Goal: Information Seeking & Learning: Check status

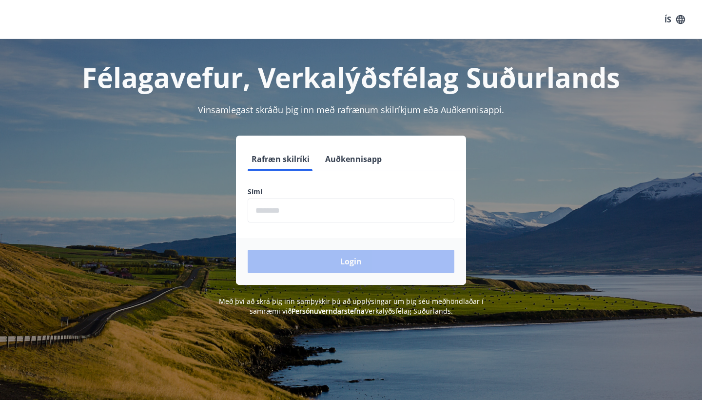
click at [669, 18] on button "ÍS" at bounding box center [674, 20] width 31 height 18
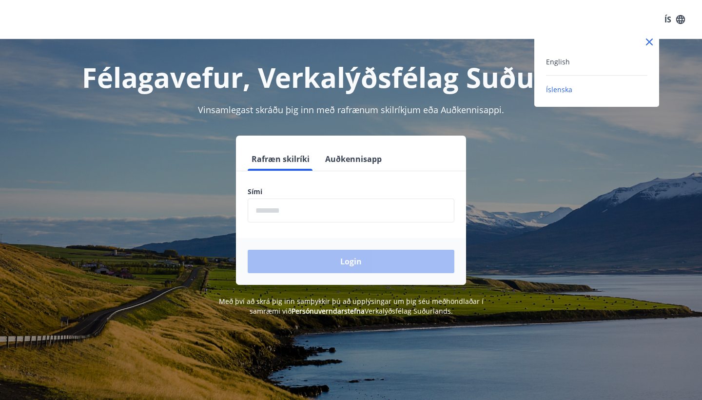
click at [570, 56] on div "English" at bounding box center [596, 62] width 101 height 12
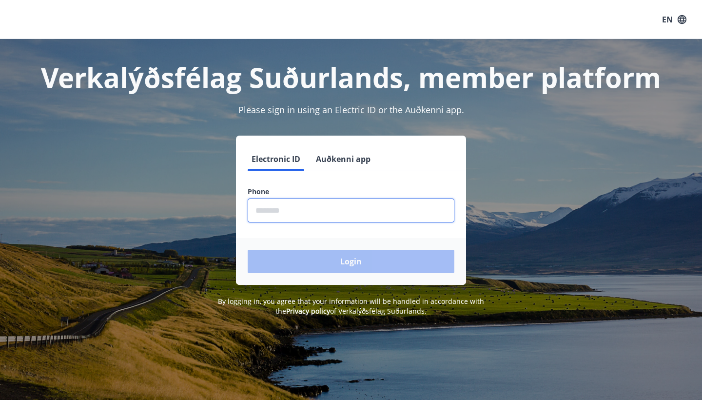
click at [270, 210] on input "phone" at bounding box center [351, 210] width 207 height 24
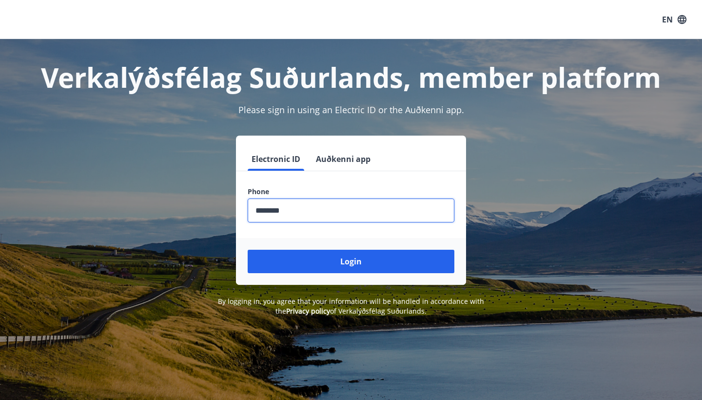
type input "********"
click at [351, 261] on button "Login" at bounding box center [351, 260] width 207 height 23
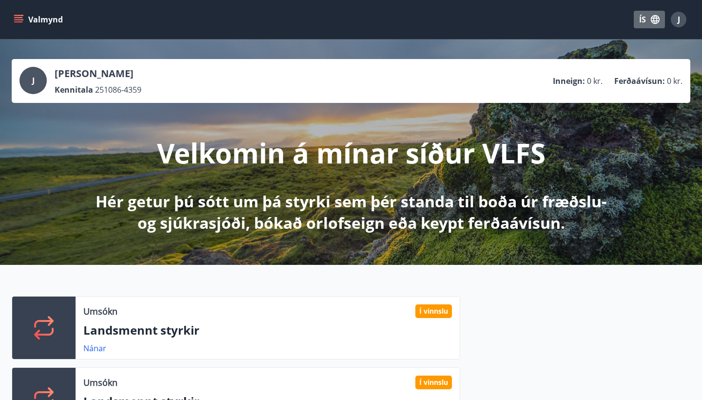
click at [650, 18] on icon "button" at bounding box center [655, 19] width 11 height 11
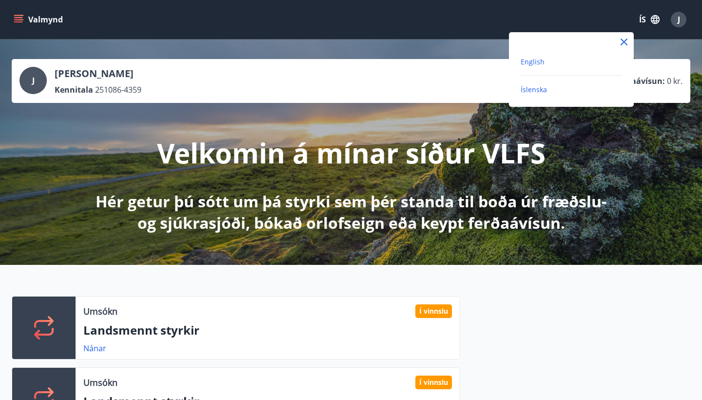
click at [536, 62] on span "English" at bounding box center [532, 61] width 24 height 9
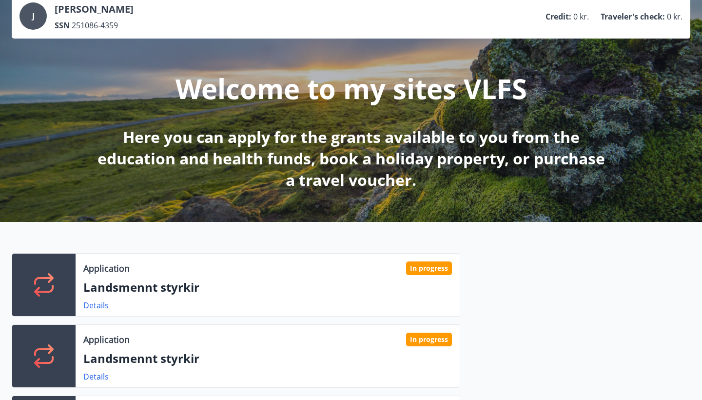
scroll to position [171, 0]
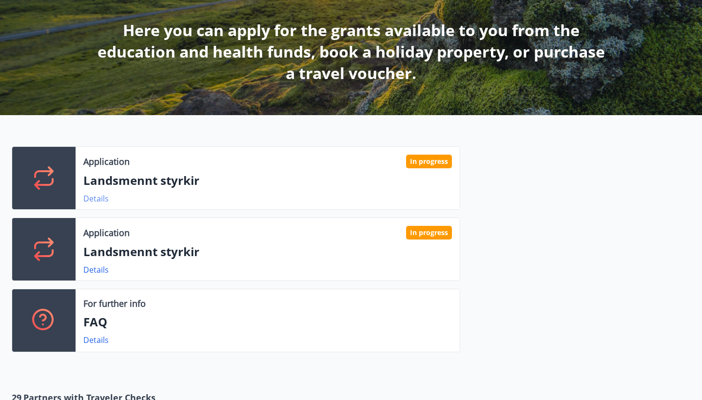
click at [94, 197] on link "Details" at bounding box center [95, 198] width 25 height 11
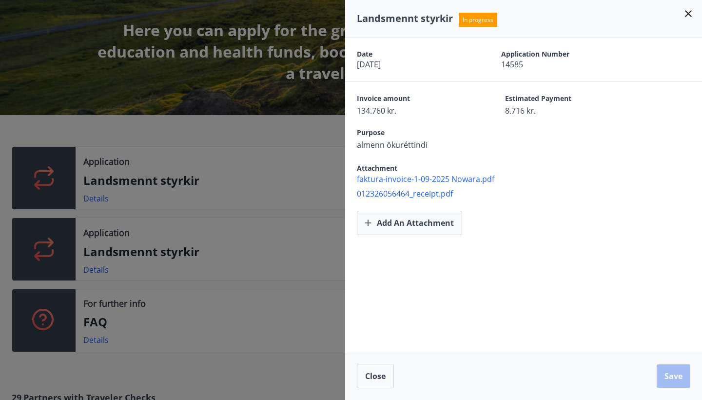
click at [687, 16] on icon at bounding box center [688, 14] width 12 height 12
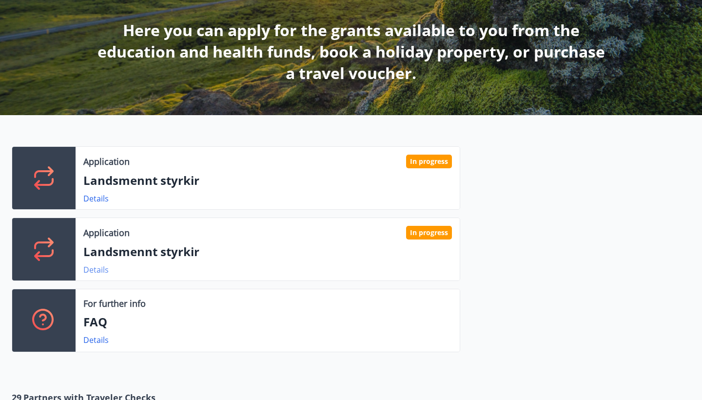
click at [96, 272] on link "Details" at bounding box center [95, 269] width 25 height 11
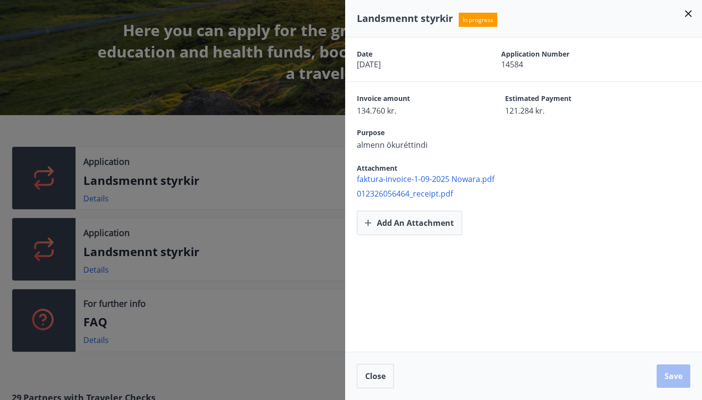
click at [689, 9] on icon at bounding box center [688, 14] width 12 height 12
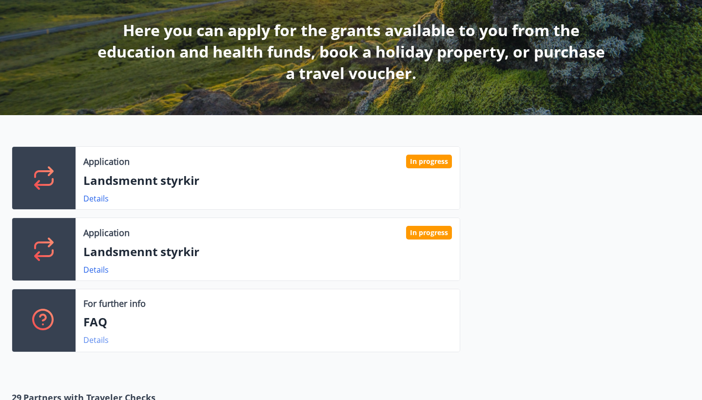
click at [94, 341] on link "Details" at bounding box center [95, 339] width 25 height 11
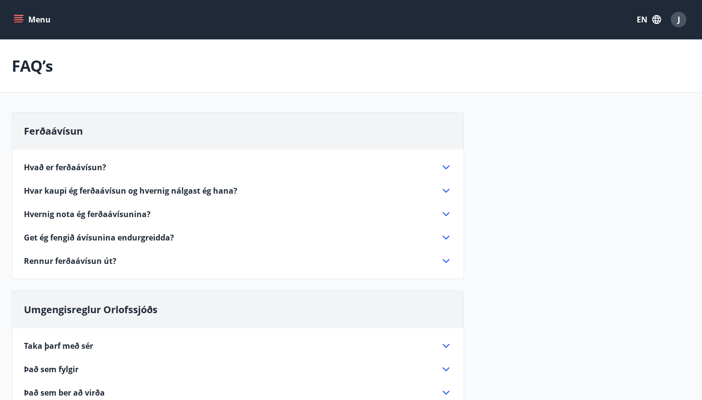
scroll to position [339, 0]
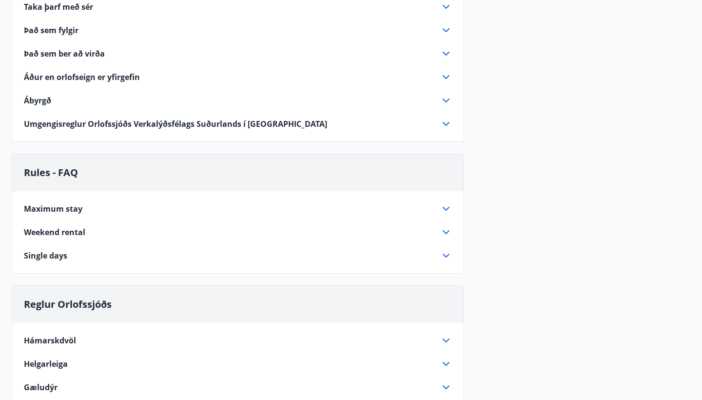
click at [442, 208] on icon at bounding box center [446, 209] width 12 height 12
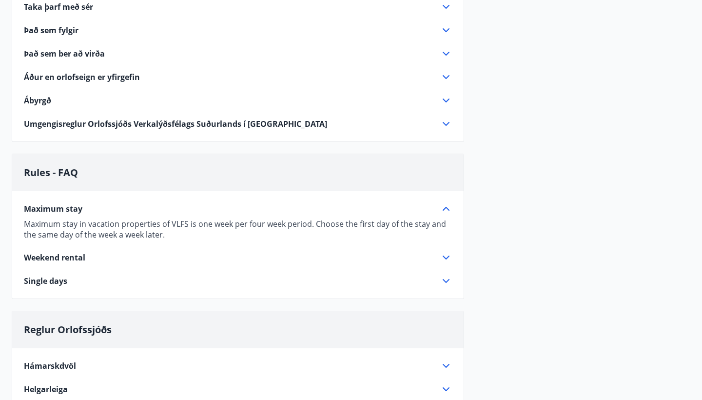
click at [442, 208] on icon at bounding box center [446, 209] width 12 height 12
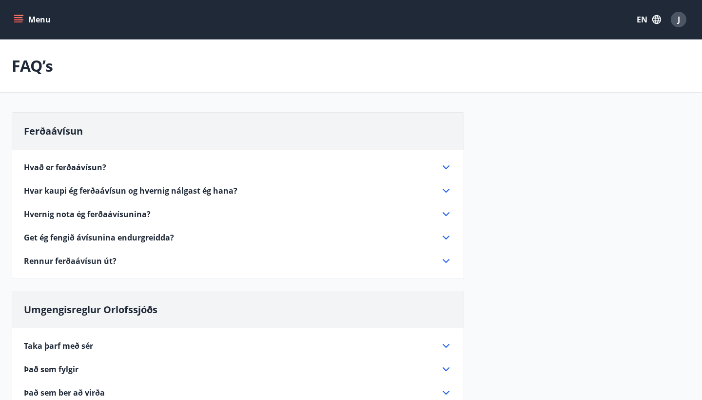
scroll to position [0, 0]
click at [646, 23] on button "EN" at bounding box center [648, 20] width 32 height 18
click at [538, 63] on span "English" at bounding box center [531, 61] width 24 height 9
click at [22, 18] on icon "menu" at bounding box center [19, 20] width 10 height 10
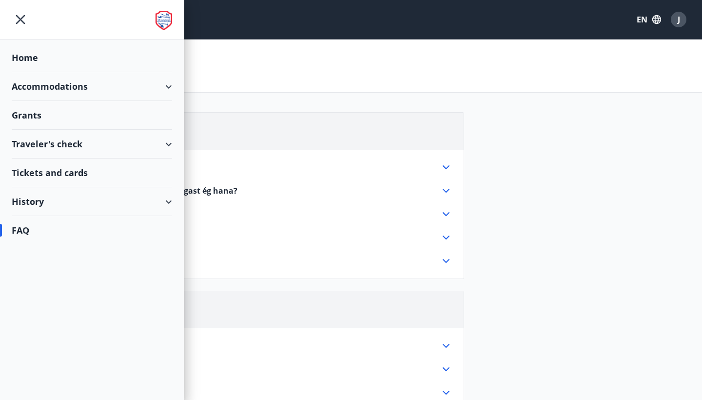
click at [137, 205] on div "History" at bounding box center [92, 201] width 160 height 29
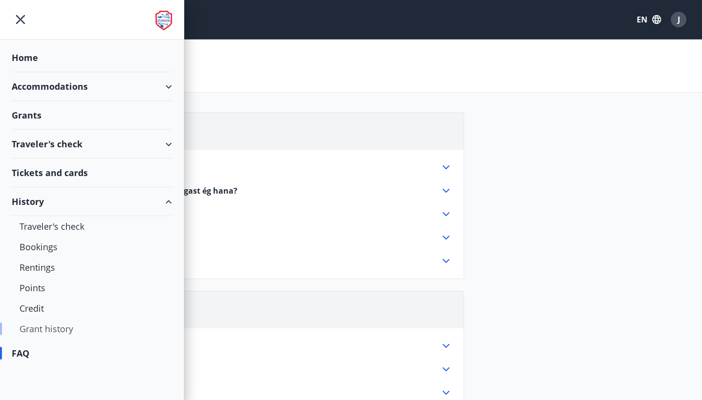
click at [61, 328] on div "Grant history" at bounding box center [91, 328] width 145 height 20
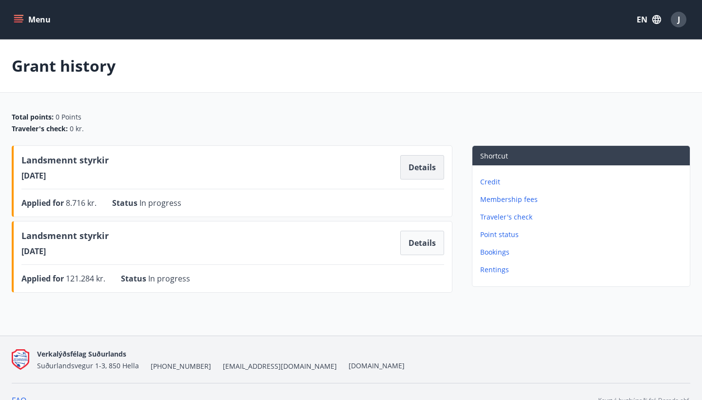
click at [428, 168] on button "Details" at bounding box center [422, 167] width 44 height 24
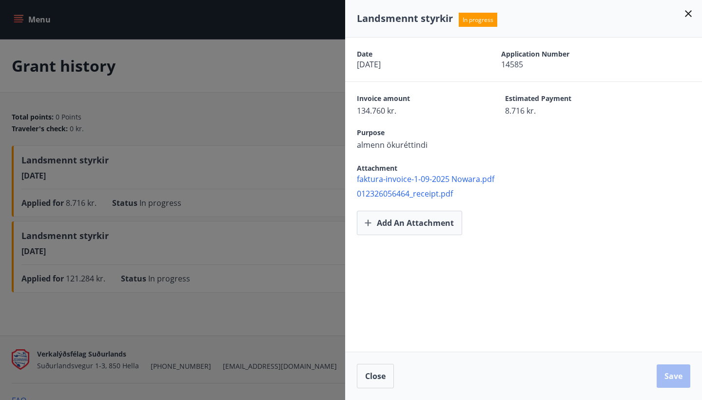
click at [687, 11] on icon at bounding box center [688, 14] width 12 height 12
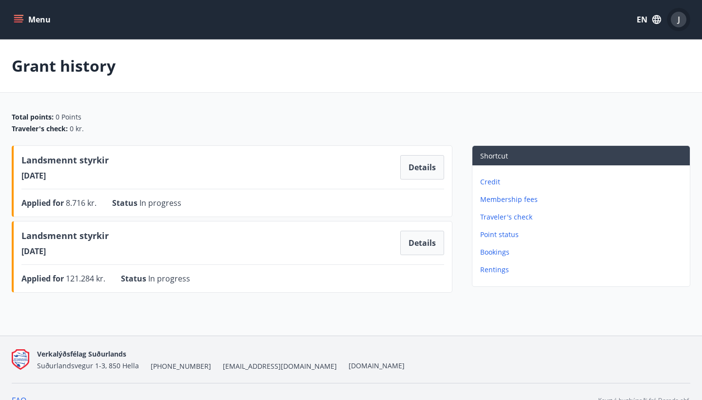
click at [680, 21] on div "J" at bounding box center [678, 20] width 16 height 16
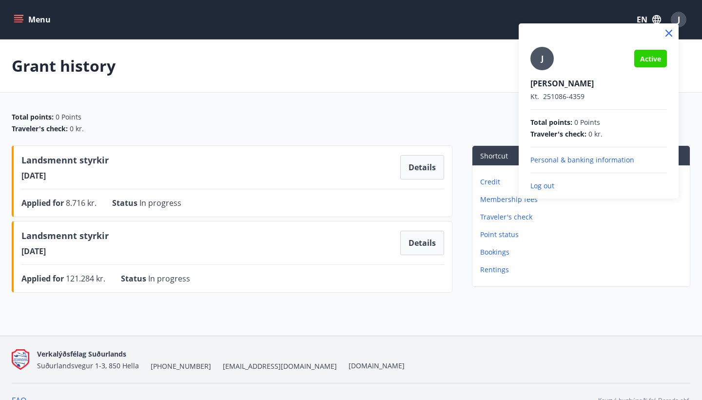
click at [546, 187] on p "Log out" at bounding box center [598, 186] width 136 height 10
